Goal: Task Accomplishment & Management: Manage account settings

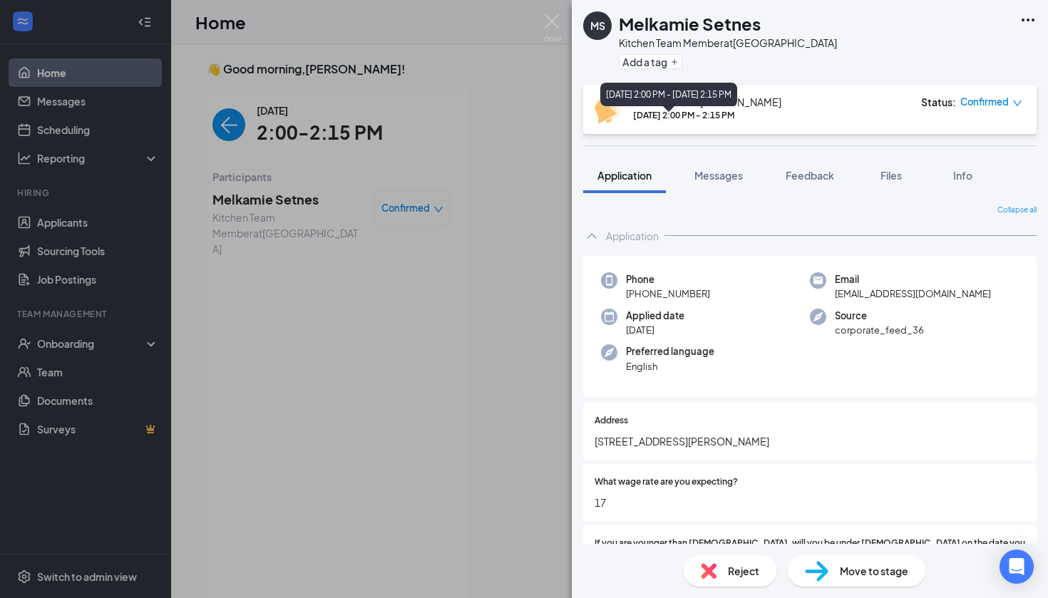
scroll to position [6, 0]
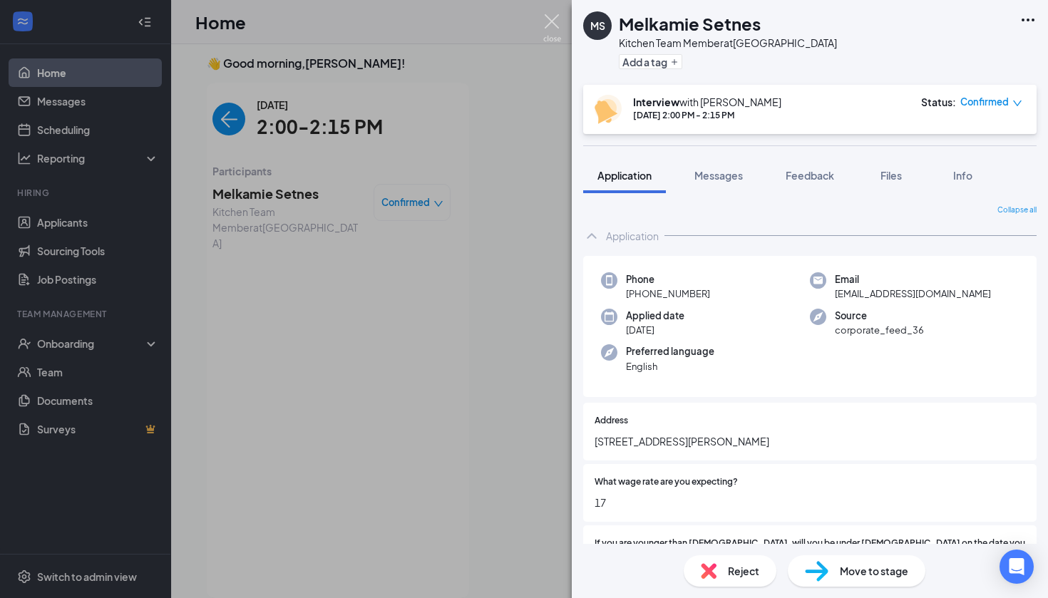
click at [546, 24] on img at bounding box center [552, 28] width 18 height 28
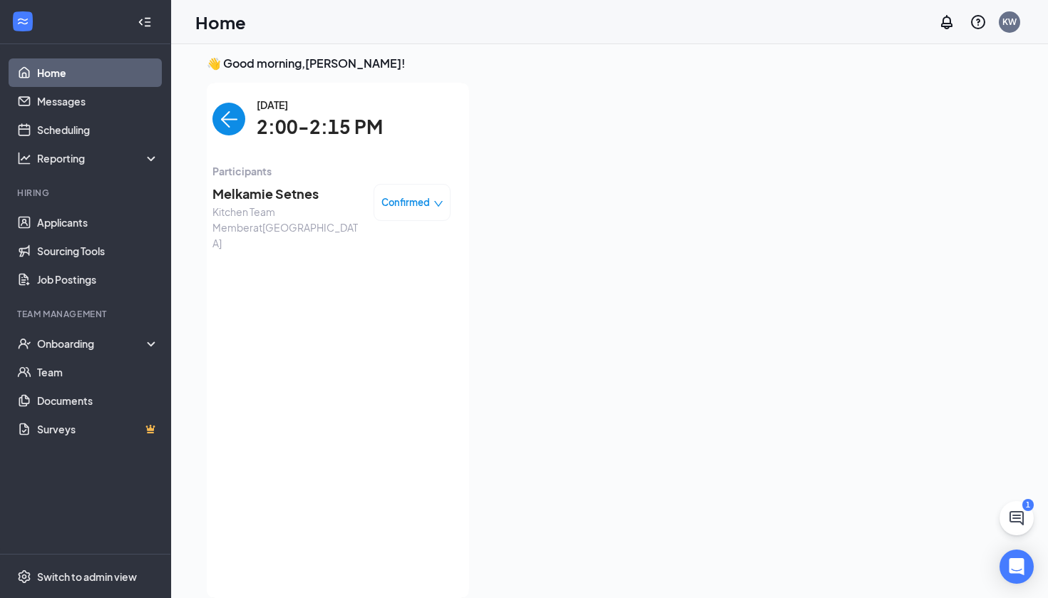
click at [222, 116] on img "back-button" at bounding box center [229, 119] width 33 height 33
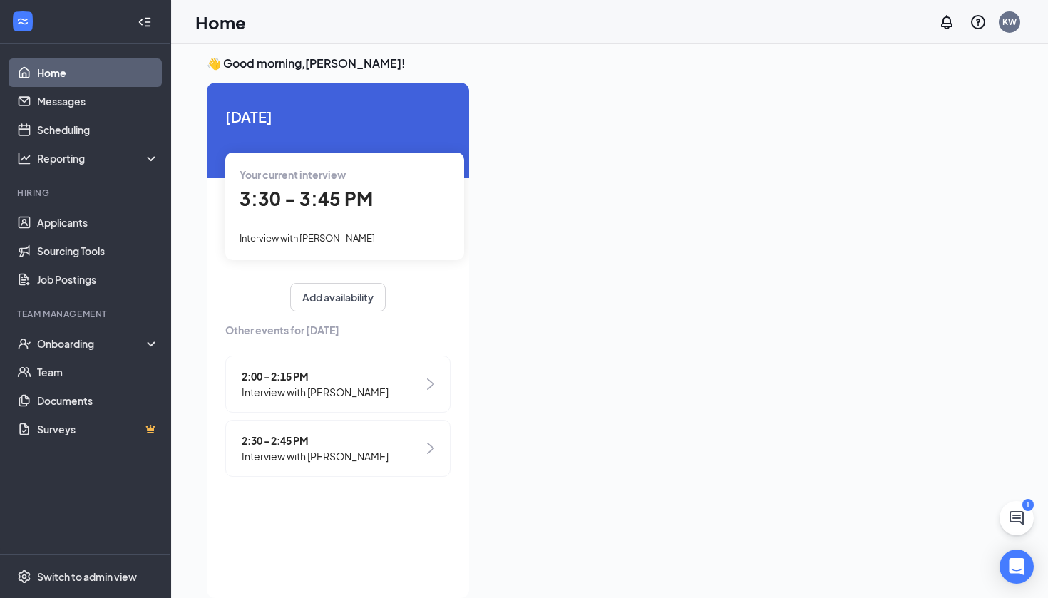
click at [327, 197] on span "3:30 - 3:45 PM" at bounding box center [306, 199] width 133 height 24
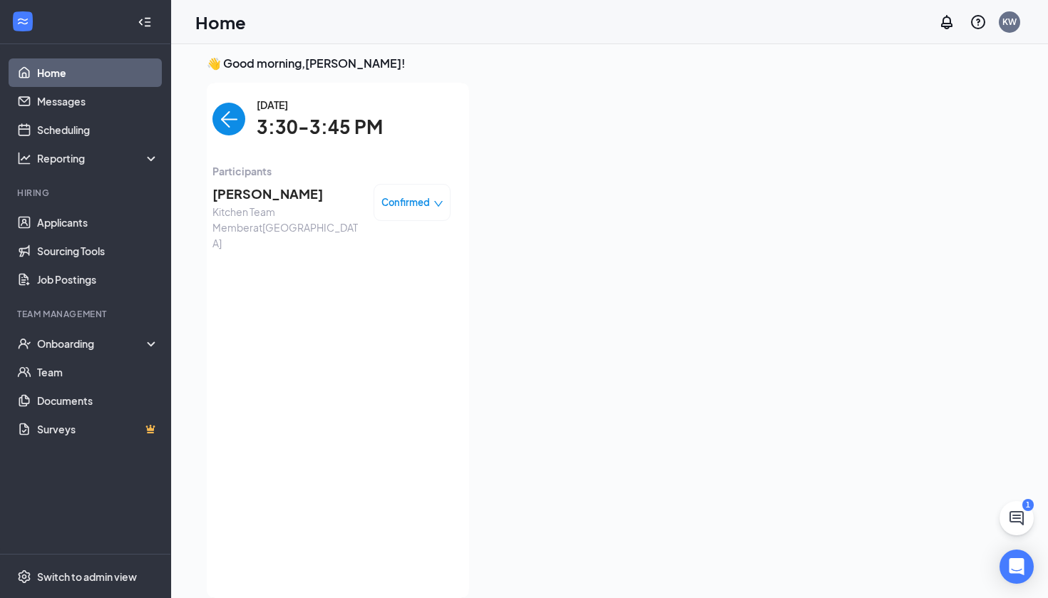
click at [258, 192] on span "[PERSON_NAME]" at bounding box center [288, 194] width 150 height 20
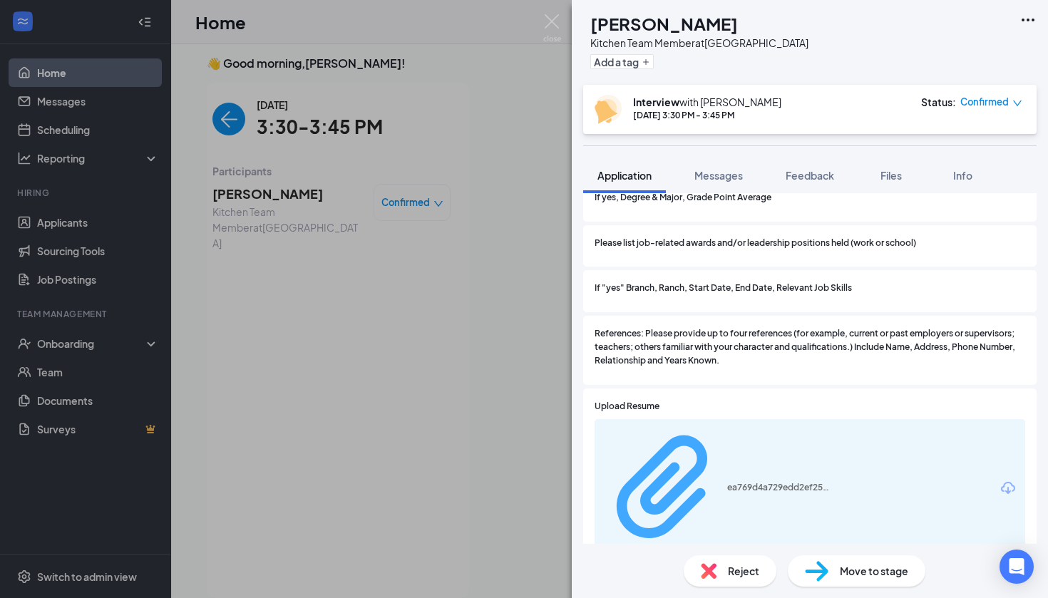
scroll to position [1368, 0]
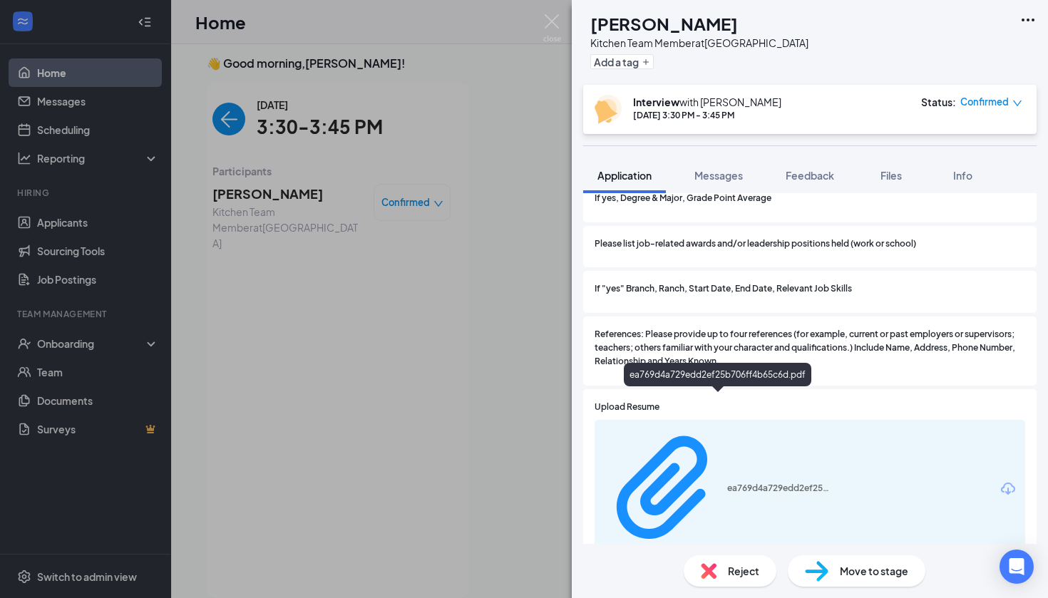
click at [709, 420] on div "ea769d4a729edd2ef25b706ff4b65c6d.pdf" at bounding box center [810, 489] width 431 height 139
click at [727, 483] on div "ea769d4a729edd2ef25b706ff4b65c6d.pdf" at bounding box center [780, 488] width 107 height 11
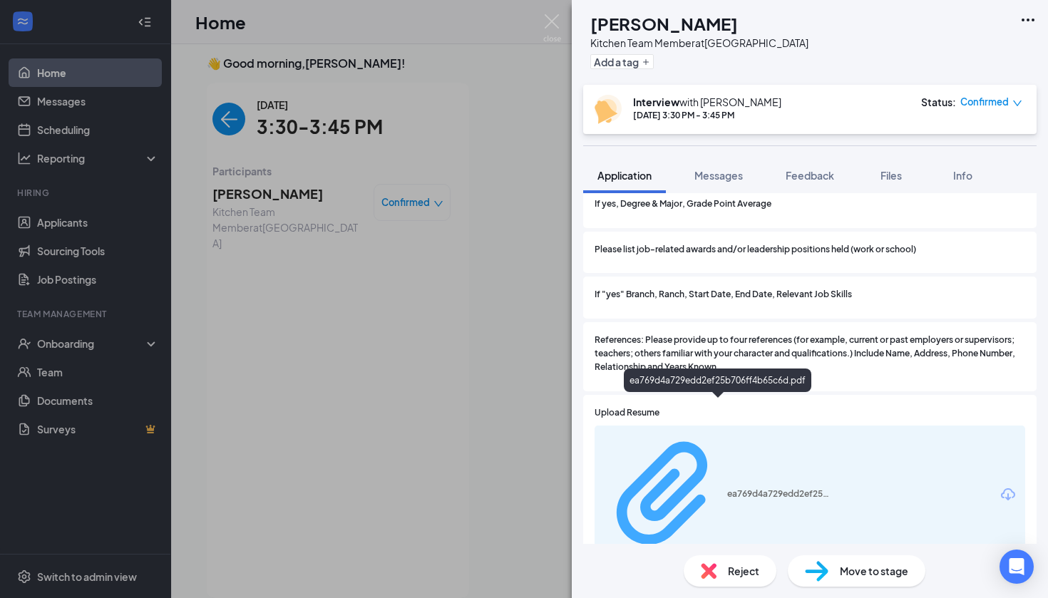
click at [727, 489] on div "ea769d4a729edd2ef25b706ff4b65c6d.pdf" at bounding box center [780, 494] width 107 height 11
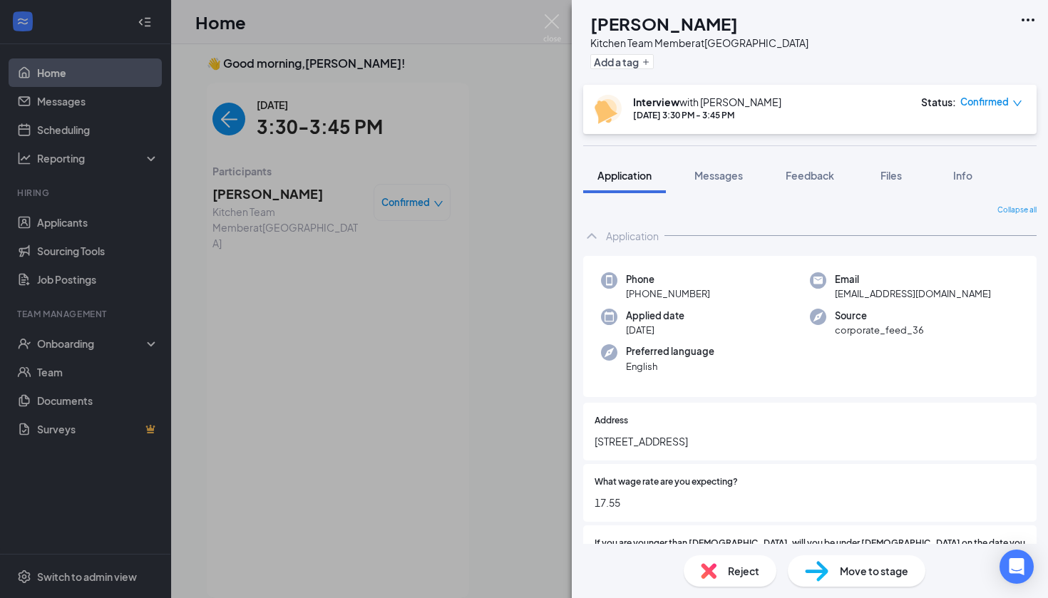
scroll to position [0, 0]
drag, startPoint x: 707, startPoint y: 293, endPoint x: 638, endPoint y: 295, distance: 69.9
click at [638, 295] on div "Phone [PHONE_NUMBER]" at bounding box center [705, 286] width 209 height 29
copy span "[PHONE_NUMBER]"
click at [753, 245] on div "Application" at bounding box center [810, 236] width 454 height 29
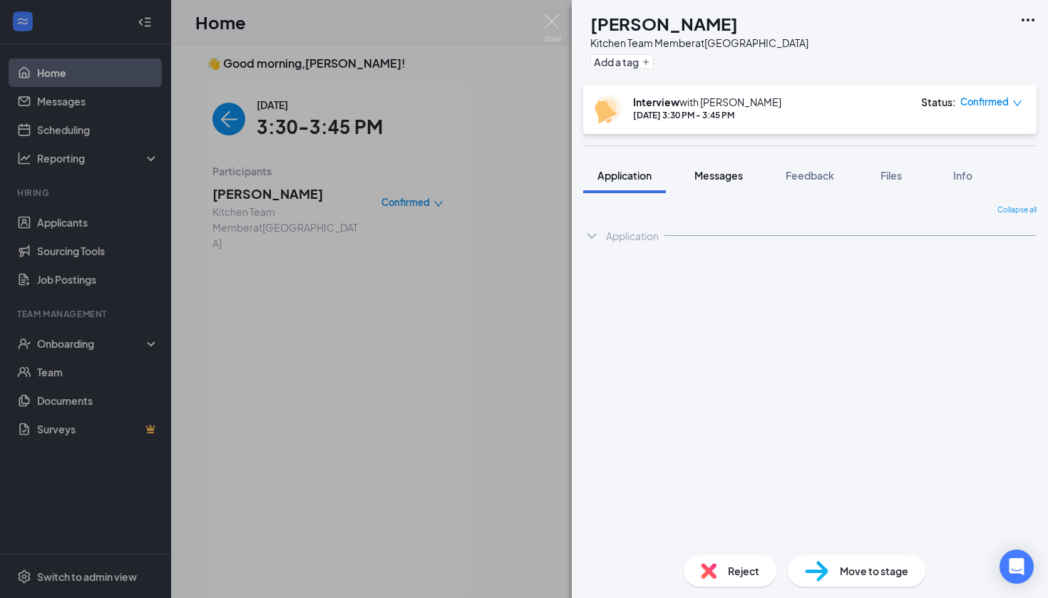
click at [719, 175] on span "Messages" at bounding box center [719, 175] width 48 height 13
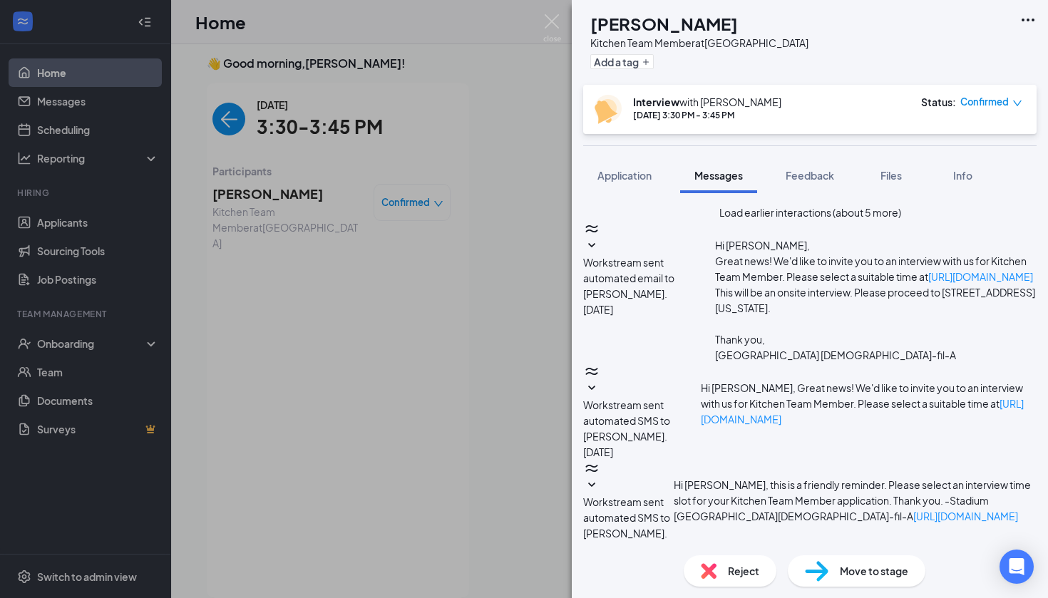
click at [831, 1] on div "[PERSON_NAME] [PERSON_NAME] Kitchen Team Member at [GEOGRAPHIC_DATA] Add a tag" at bounding box center [810, 42] width 476 height 85
click at [621, 172] on span "Application" at bounding box center [625, 175] width 54 height 13
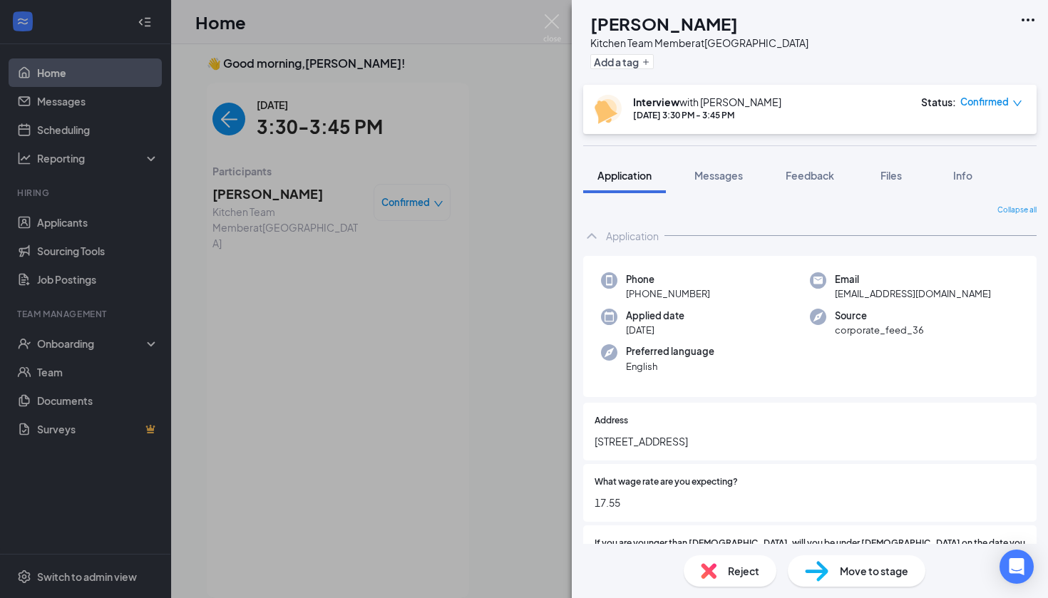
click at [832, 563] on div "Move to stage" at bounding box center [857, 571] width 138 height 31
type input "16"
